Goal: Find specific page/section: Find specific page/section

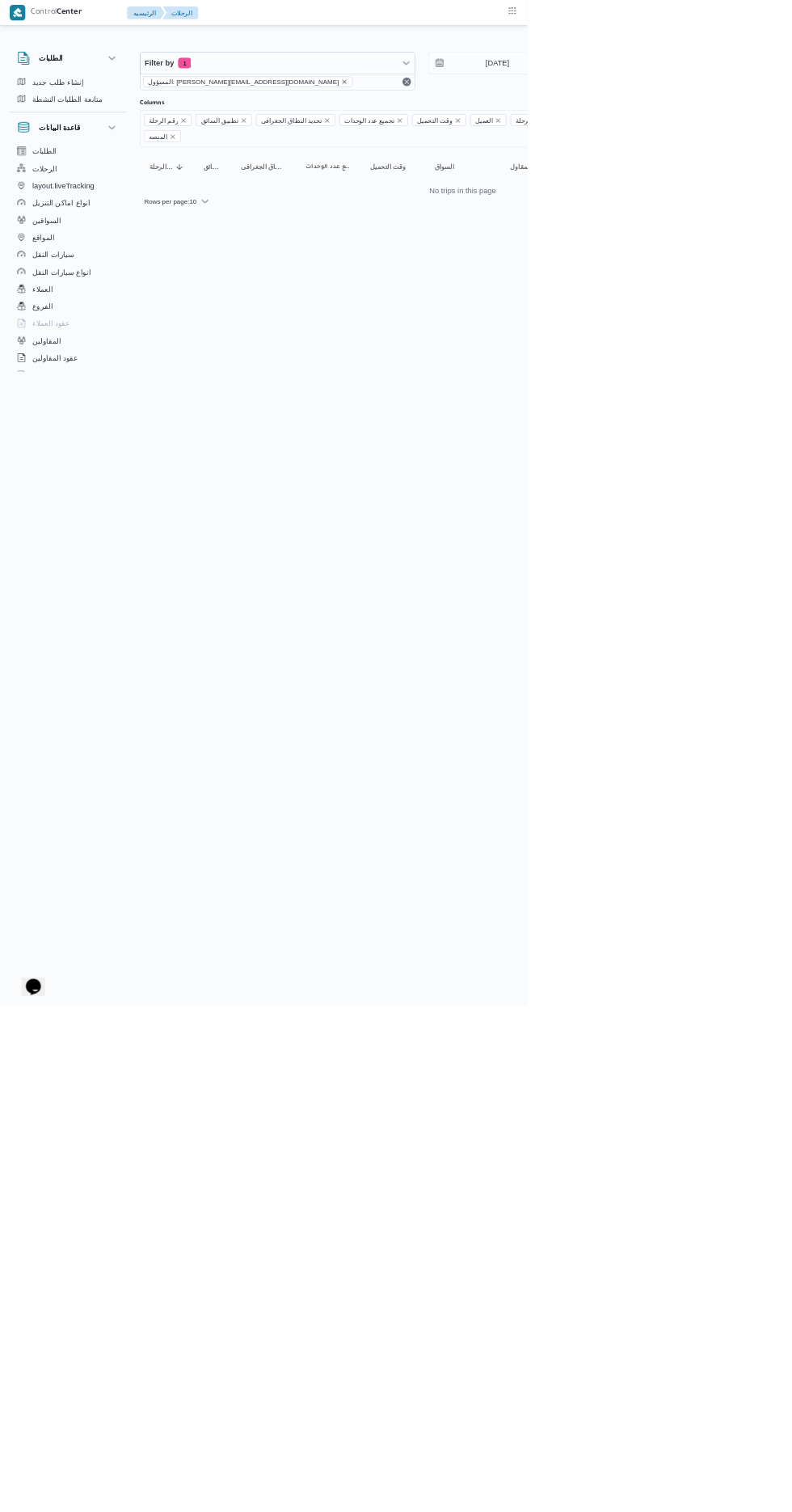
click at [513, 123] on icon "remove selected entity" at bounding box center [517, 123] width 10 height 10
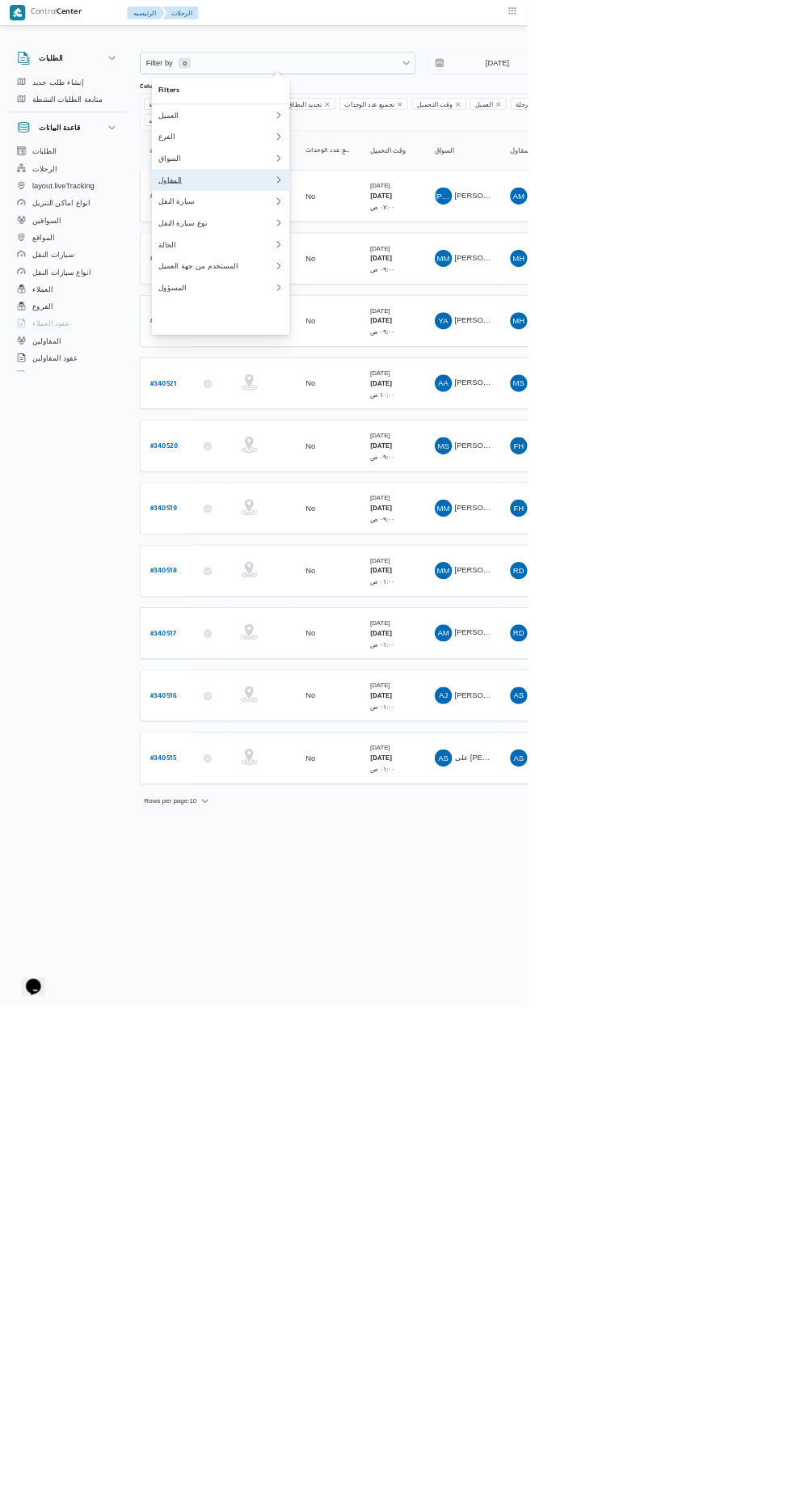
click at [305, 276] on div "المقاول" at bounding box center [324, 270] width 174 height 13
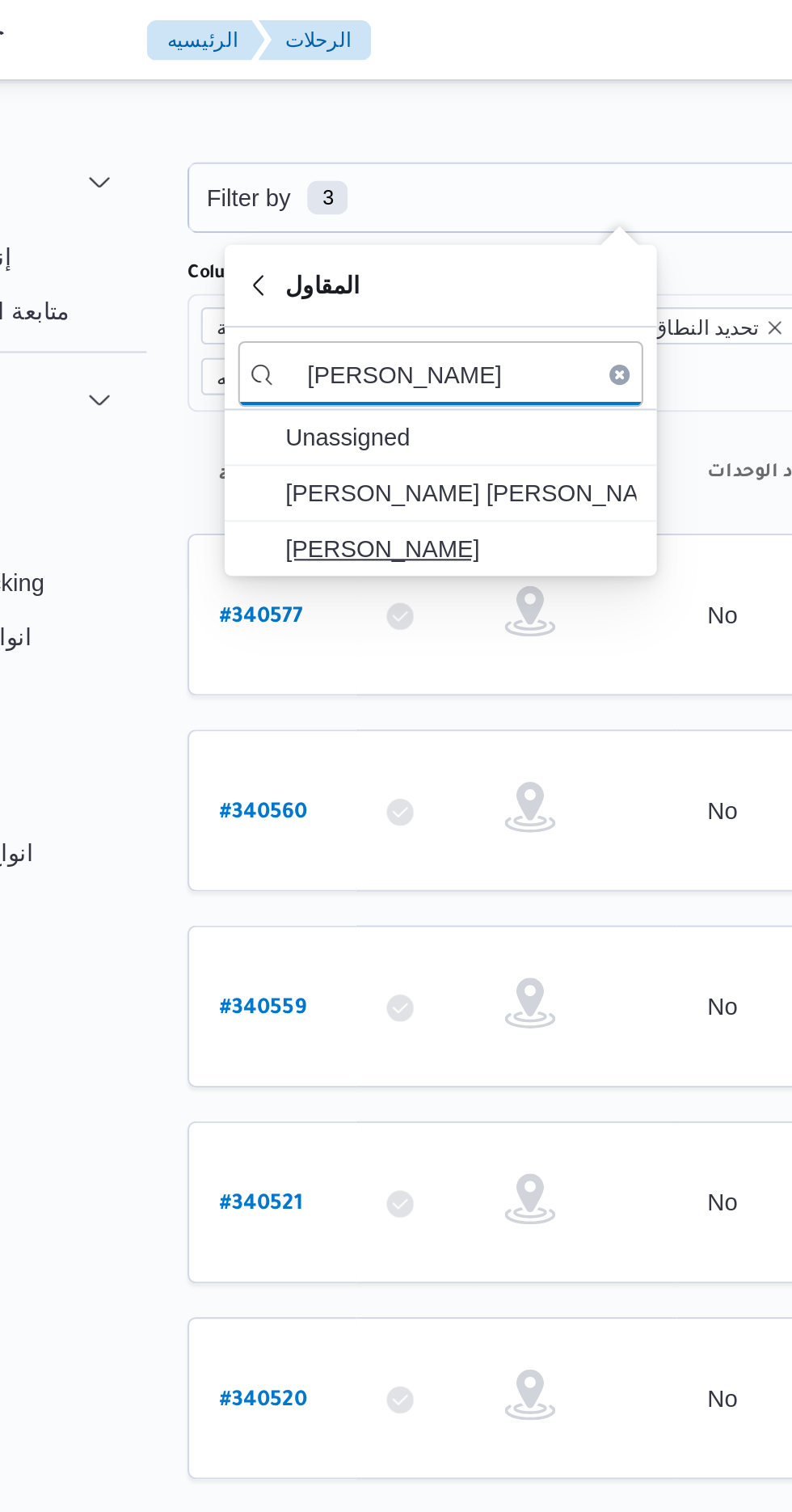
type input "[PERSON_NAME]"
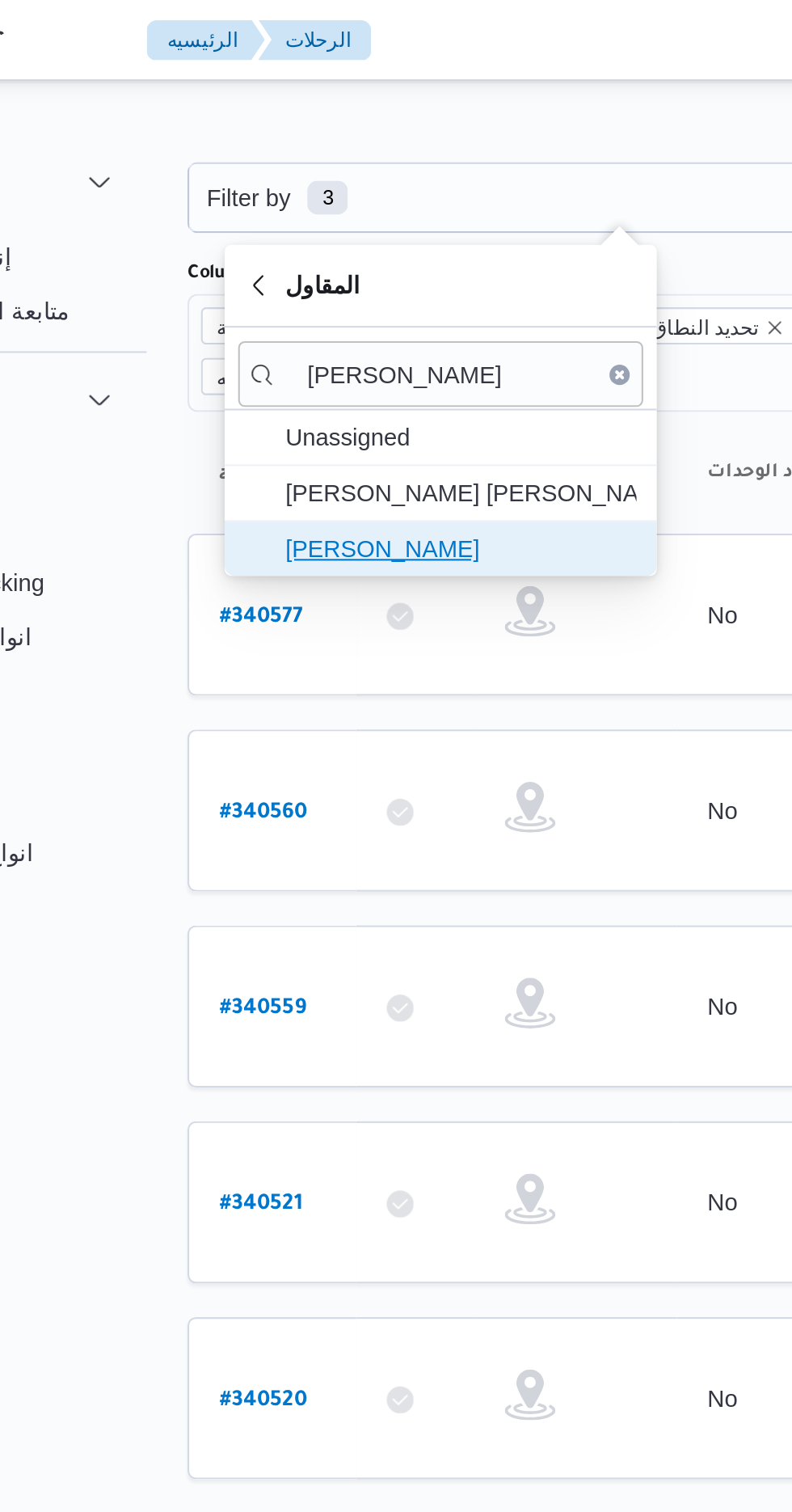
click at [359, 262] on span "[PERSON_NAME]" at bounding box center [341, 262] width 168 height 19
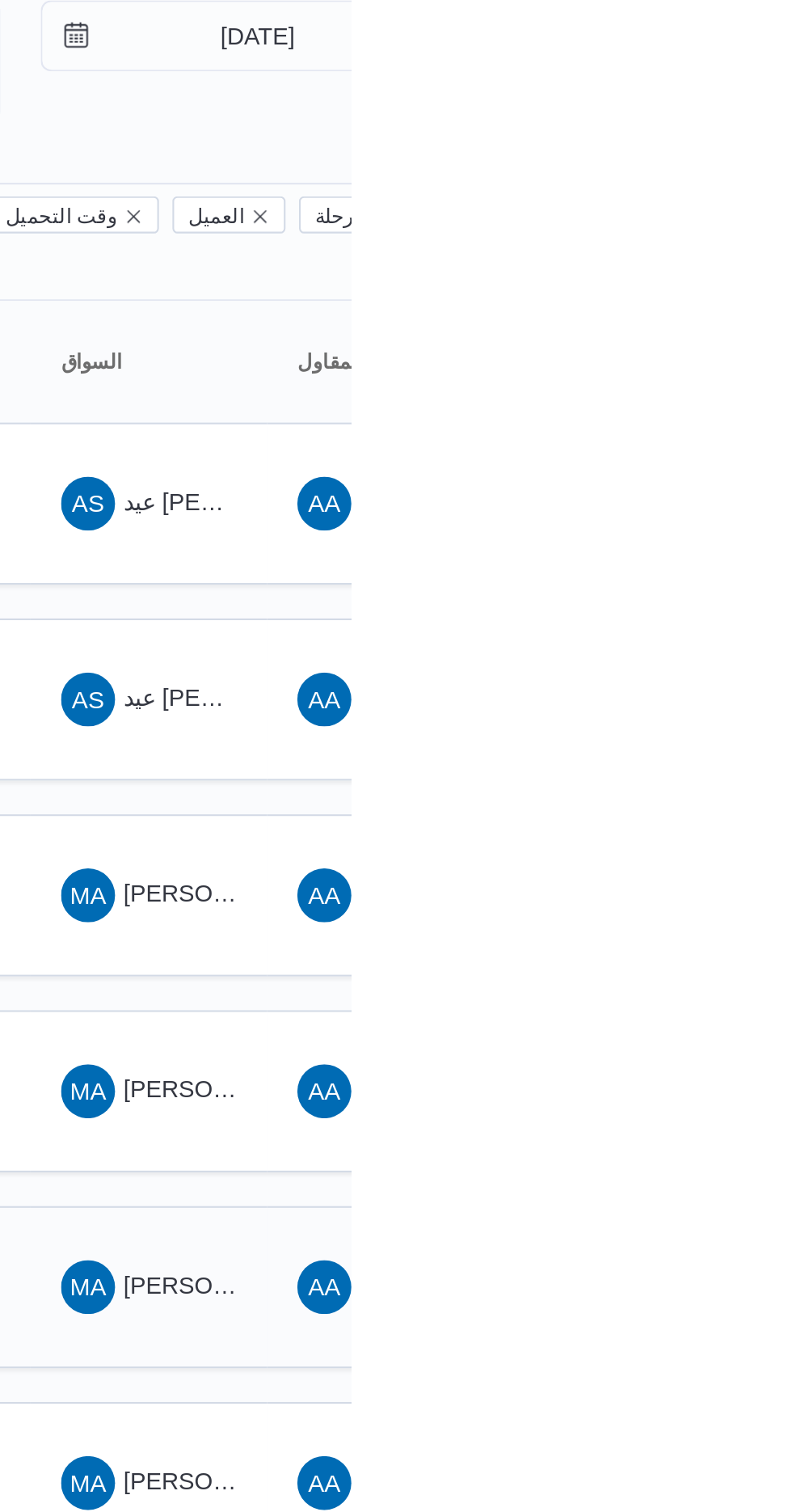
click at [713, 686] on span "[PERSON_NAME] على" at bounding box center [741, 693] width 116 height 13
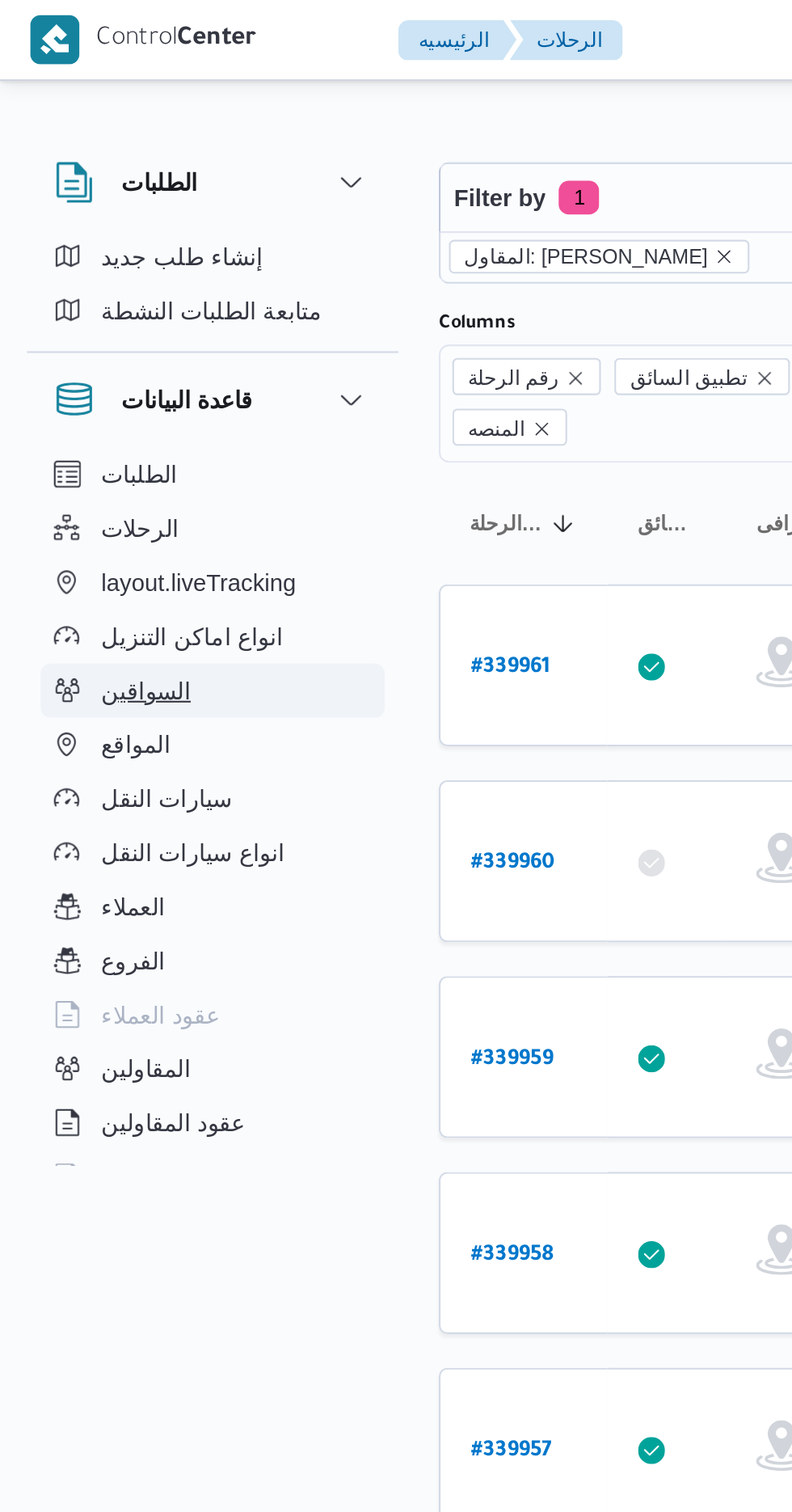
click at [76, 330] on span "السواقين" at bounding box center [70, 330] width 42 height 19
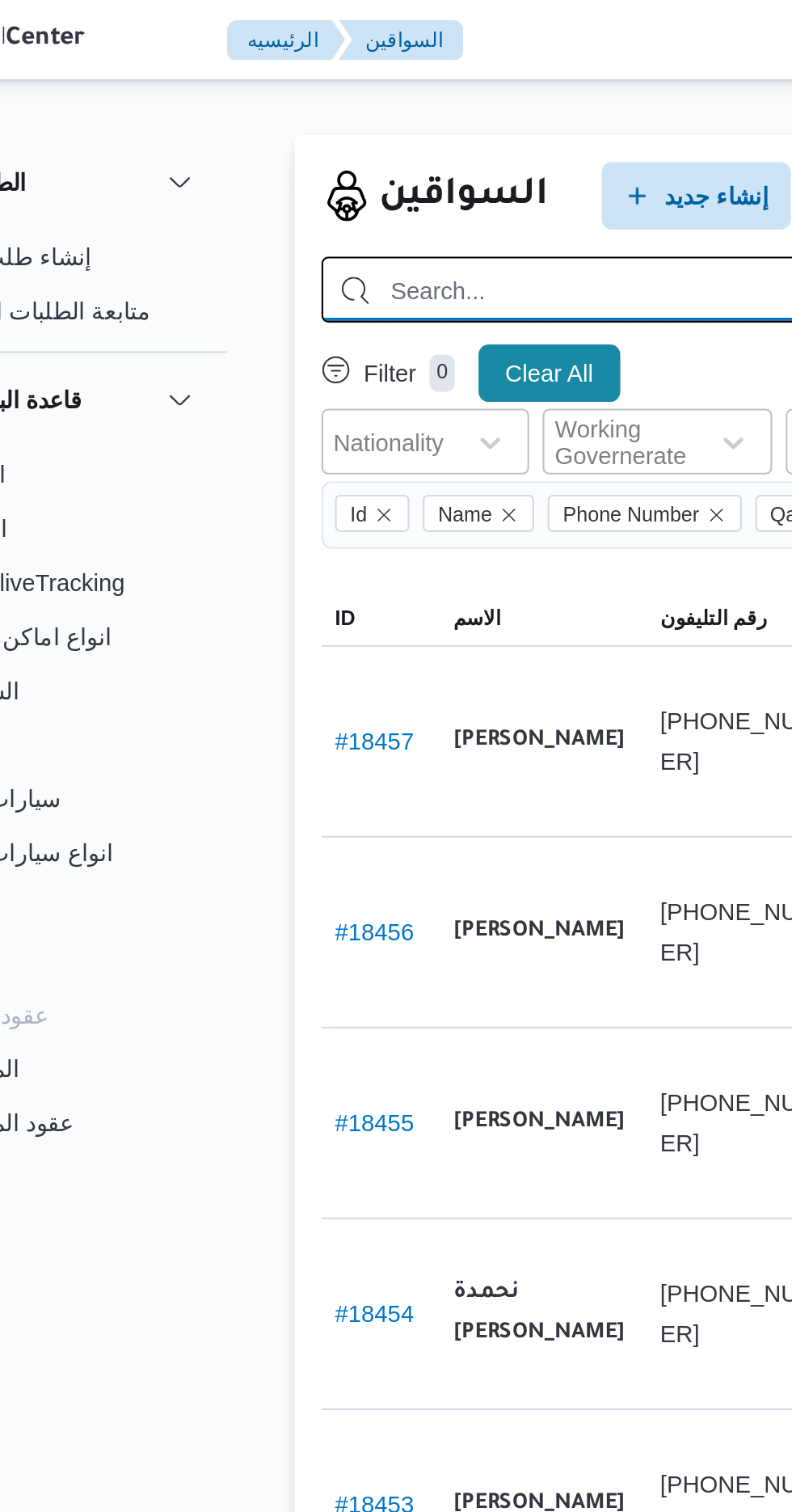
click at [372, 125] on input "search" at bounding box center [576, 138] width 682 height 32
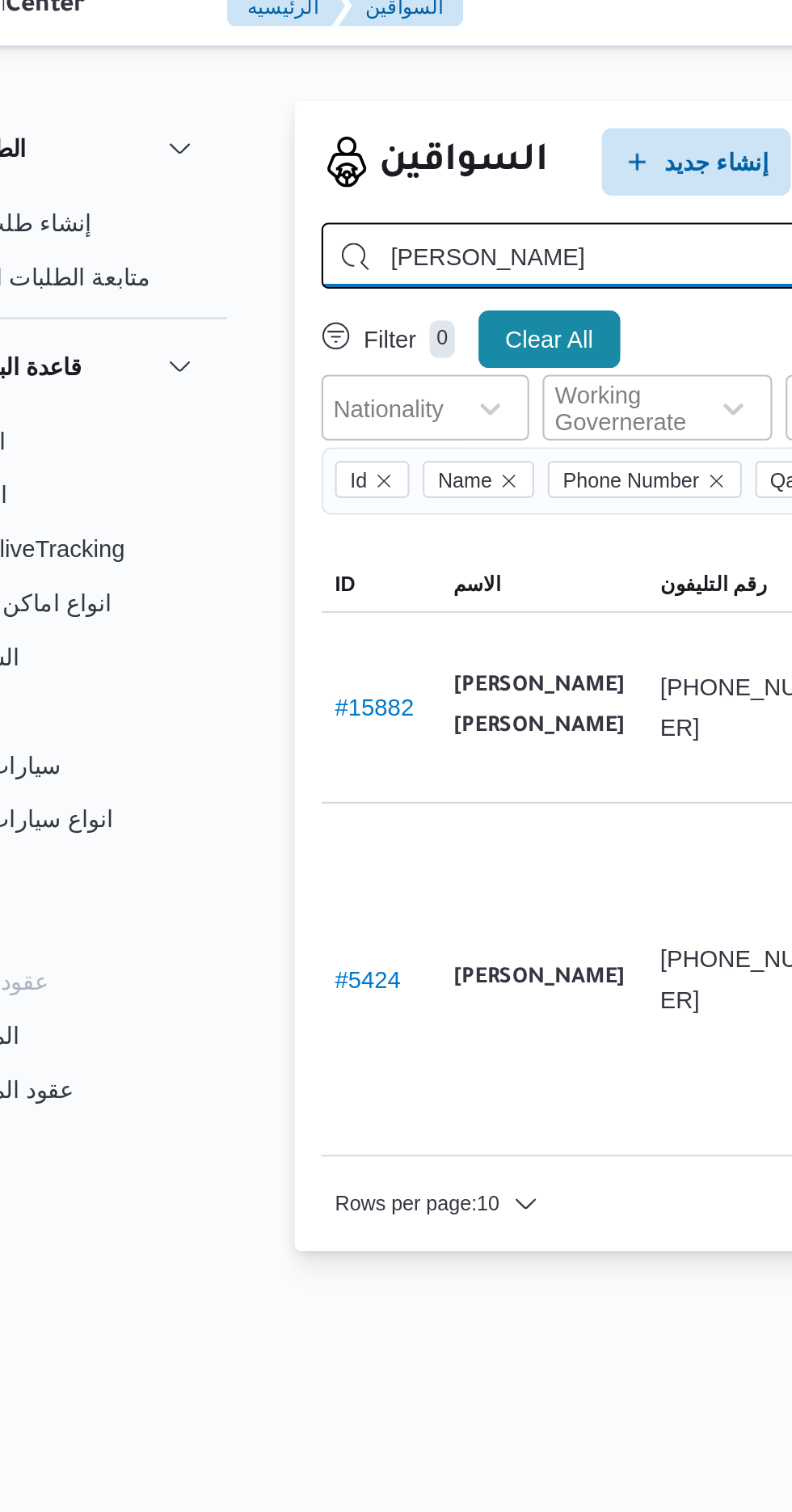
type input "[PERSON_NAME]"
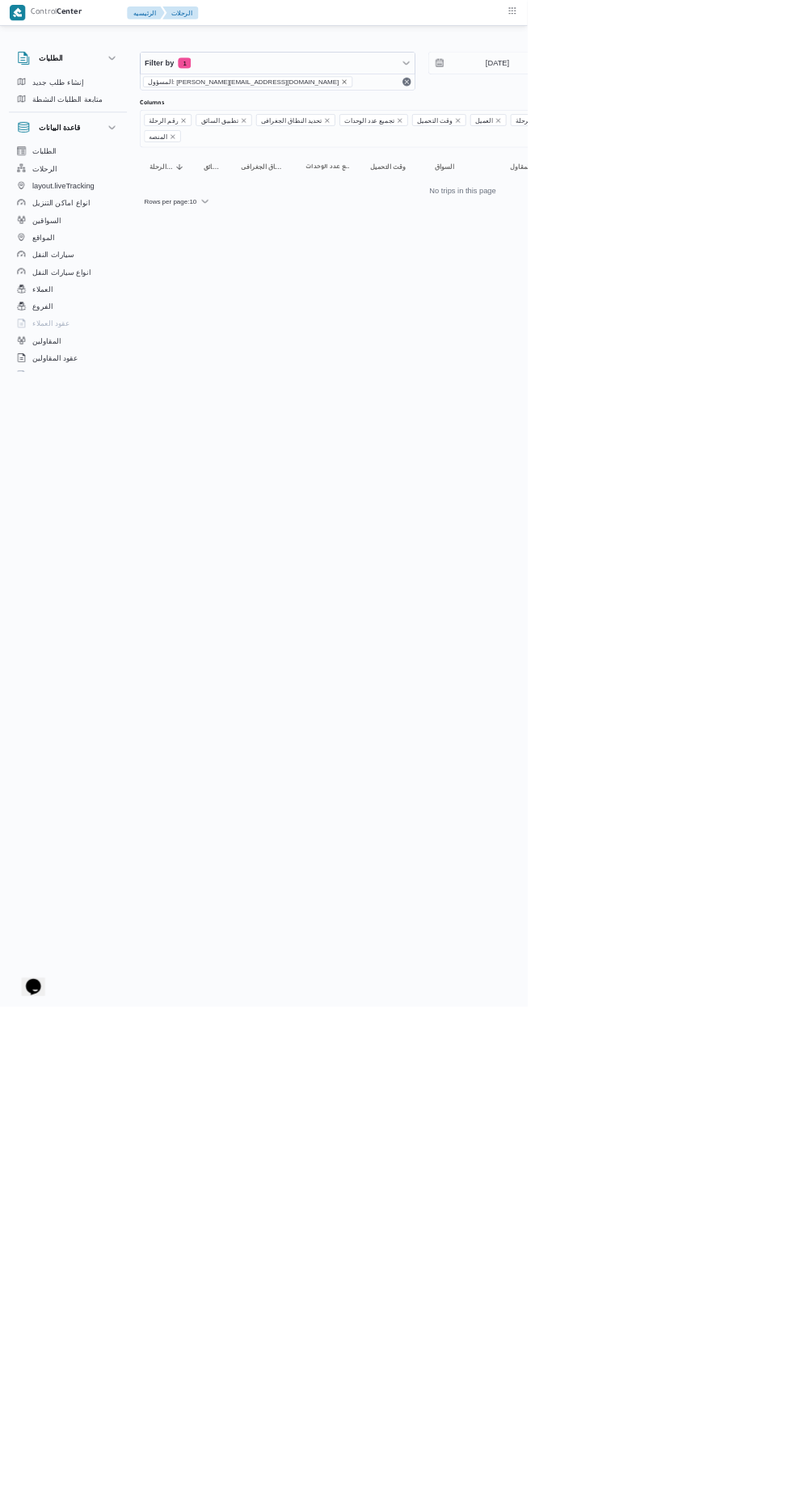
click at [514, 122] on icon "remove selected entity" at bounding box center [517, 123] width 6 height 6
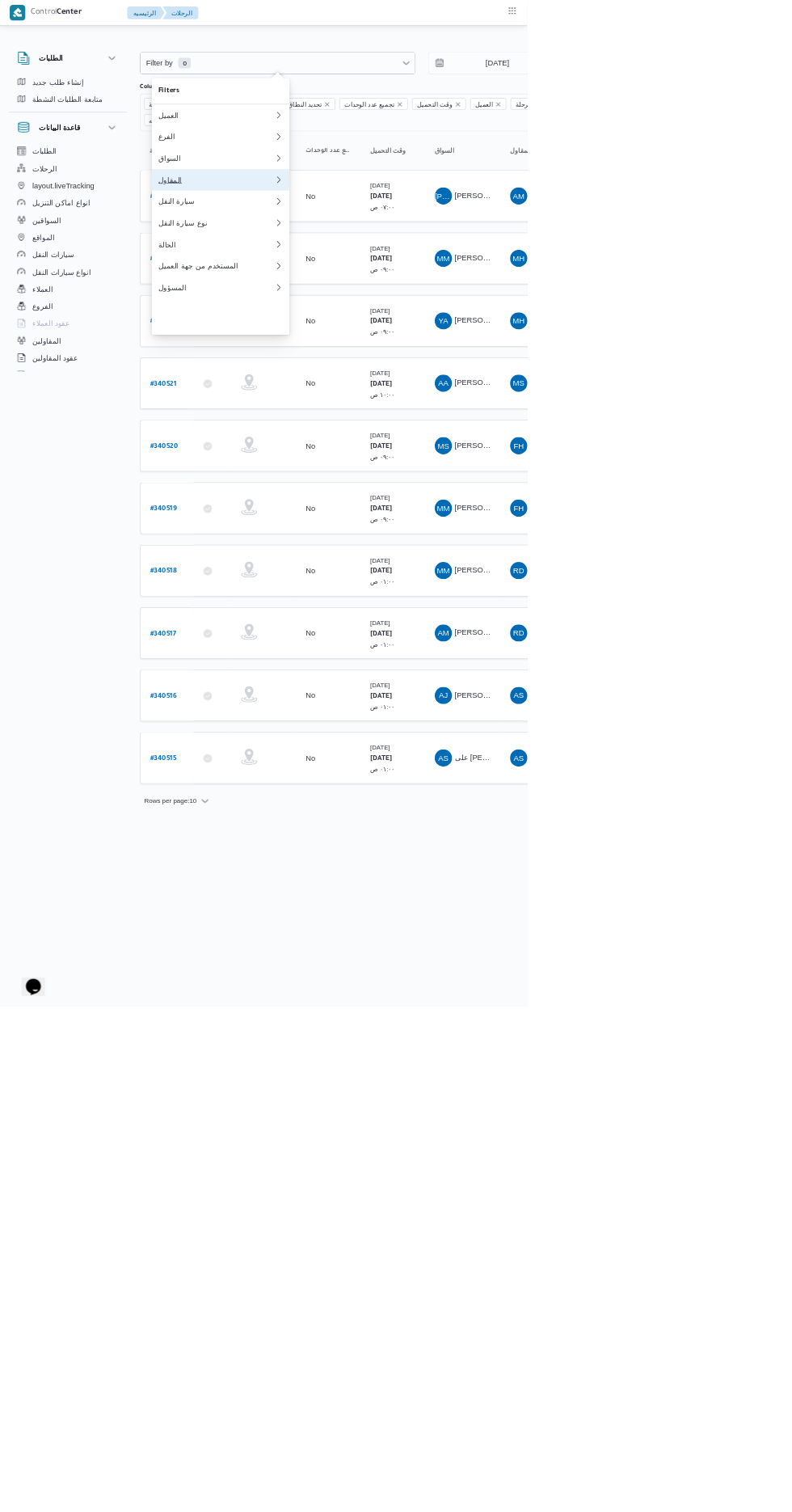
click at [317, 281] on button "المقاول" at bounding box center [331, 270] width 207 height 33
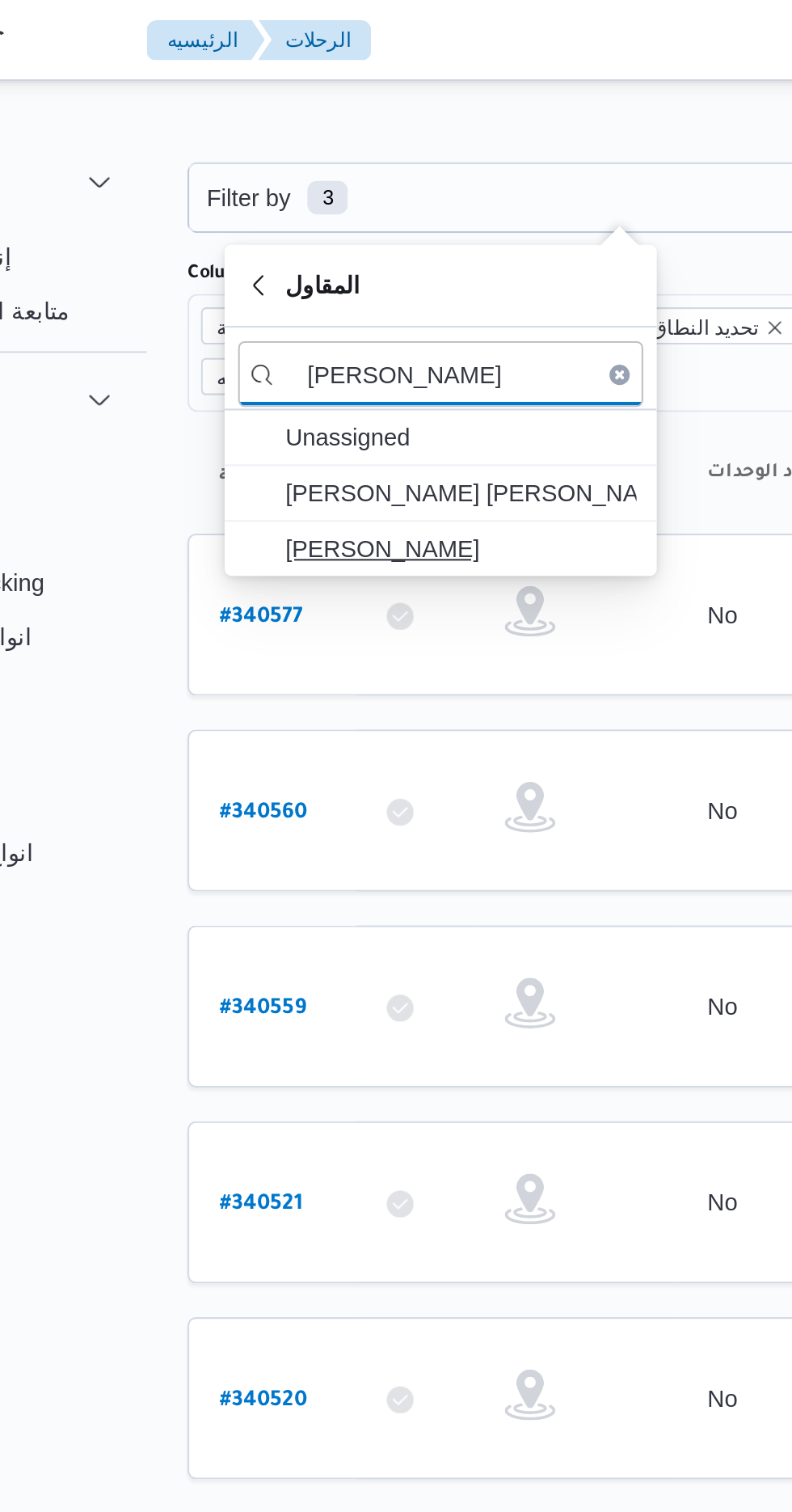
type input "[PERSON_NAME]"
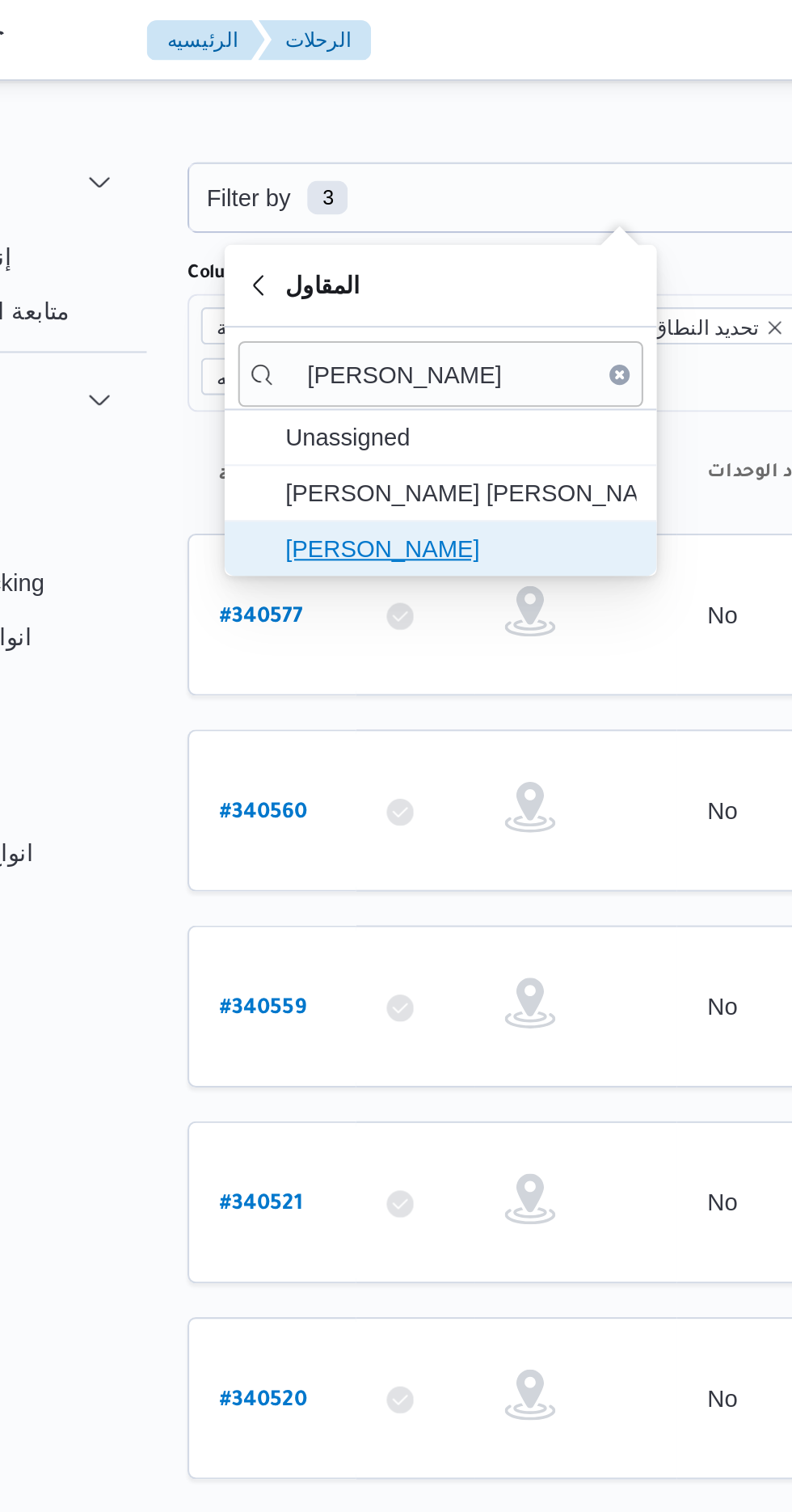
click at [371, 264] on span "[PERSON_NAME]" at bounding box center [341, 262] width 168 height 19
